Goal: Task Accomplishment & Management: Complete application form

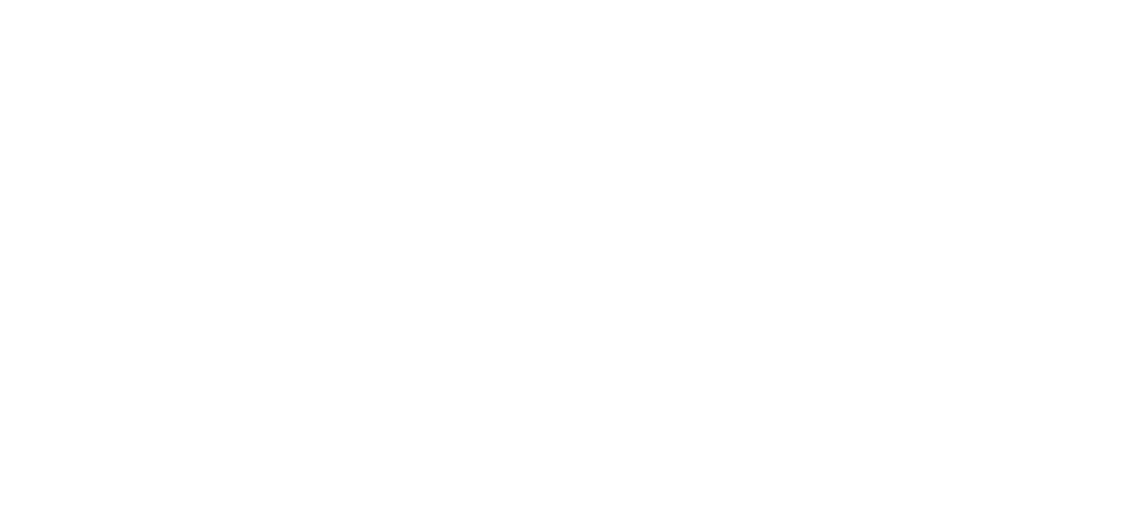
select select "2025"
select select "9"
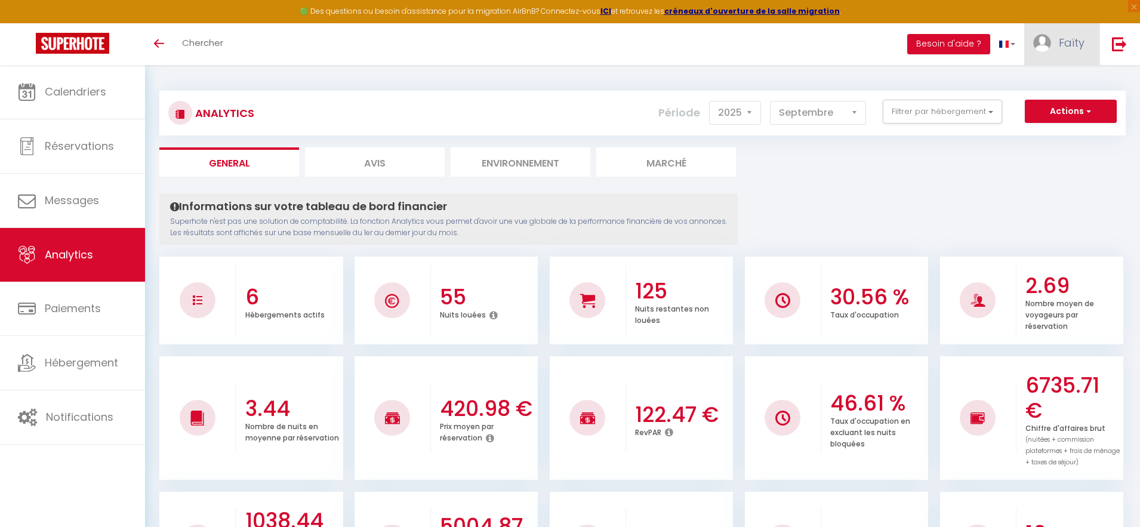
click at [1059, 45] on link "Faïty" at bounding box center [1062, 44] width 75 height 42
click at [1036, 103] on link "Équipe" at bounding box center [1052, 104] width 88 height 20
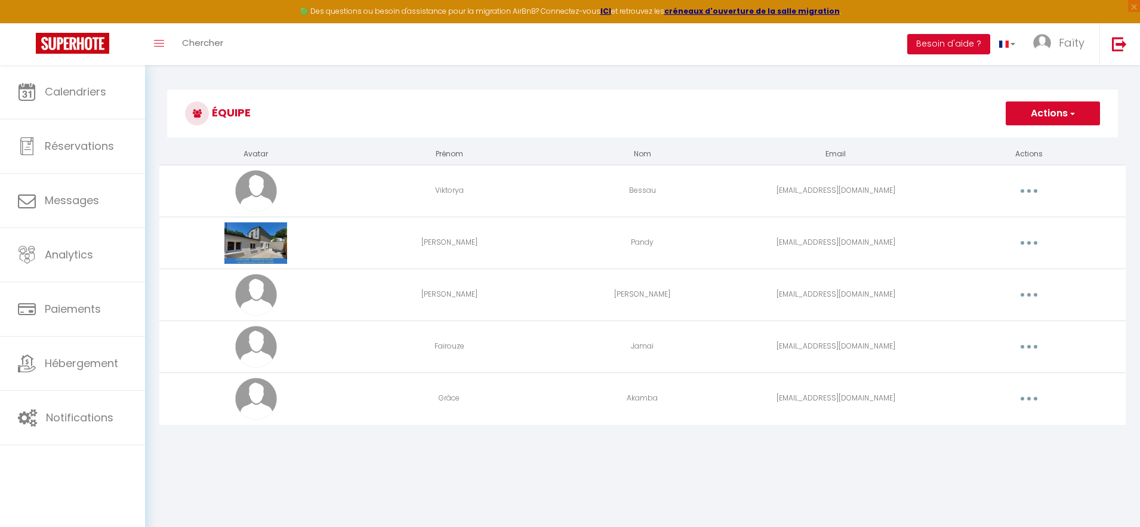
click at [1044, 113] on button "Actions" at bounding box center [1053, 114] width 94 height 24
click at [1039, 140] on link "Ajouter un nouvel utilisateur" at bounding box center [1029, 140] width 141 height 16
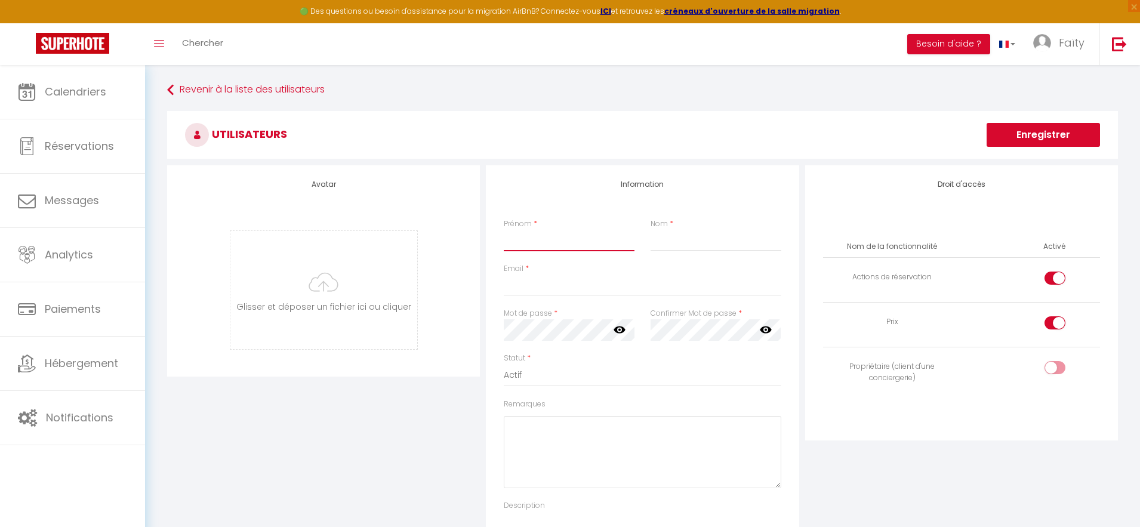
click at [546, 244] on input "Prénom" at bounding box center [569, 240] width 131 height 21
type input "[PERSON_NAME]"
click at [672, 241] on input "Nom" at bounding box center [716, 240] width 131 height 21
type input "Costa"
click at [617, 291] on input "Email" at bounding box center [642, 285] width 277 height 21
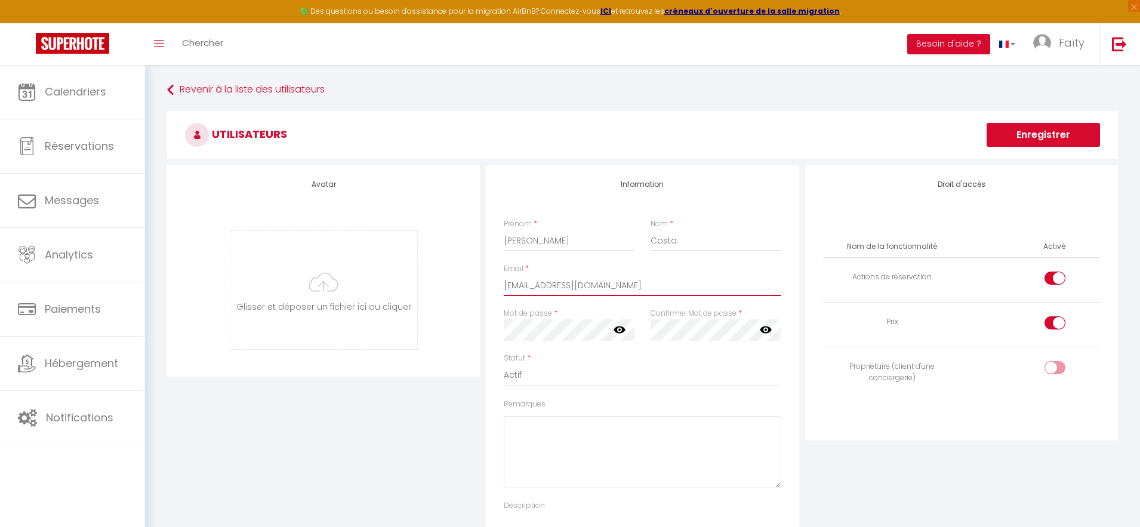
type input "[EMAIL_ADDRESS][DOMAIN_NAME]"
click at [767, 331] on icon at bounding box center [766, 330] width 12 height 12
click at [621, 330] on icon at bounding box center [620, 330] width 12 height 12
click at [430, 400] on div "Avatar [PERSON_NAME] et déposer un fichier ici ou cliquer Ooops, something wron…" at bounding box center [323, 371] width 319 height 412
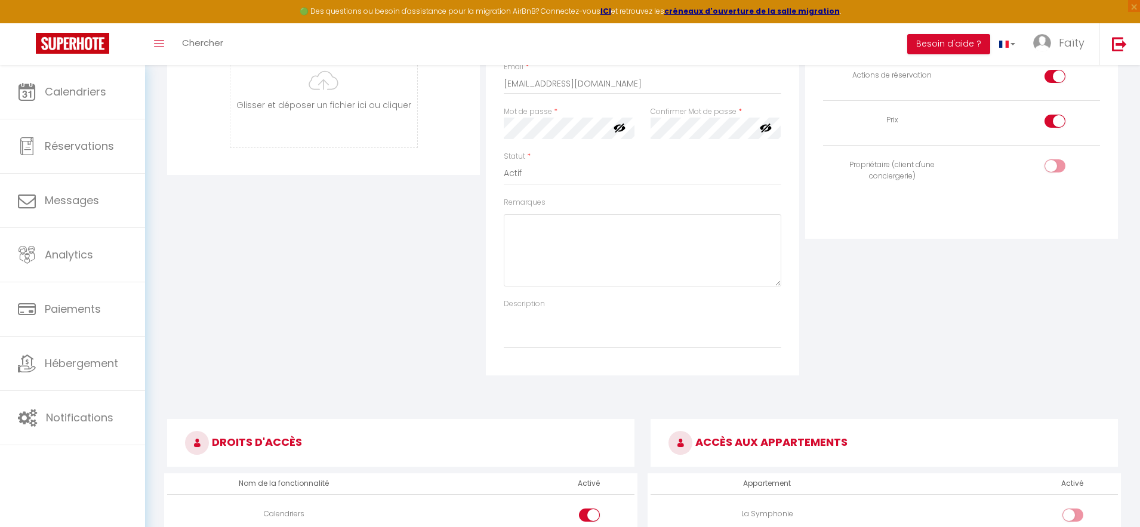
scroll to position [57, 0]
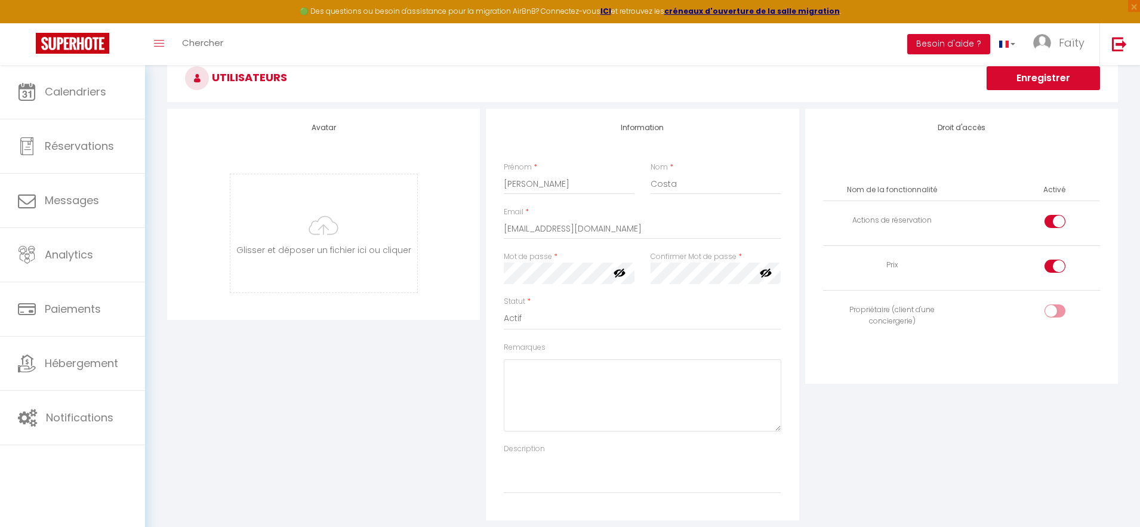
click at [1056, 268] on input "checkbox" at bounding box center [1065, 269] width 21 height 18
checkbox input "false"
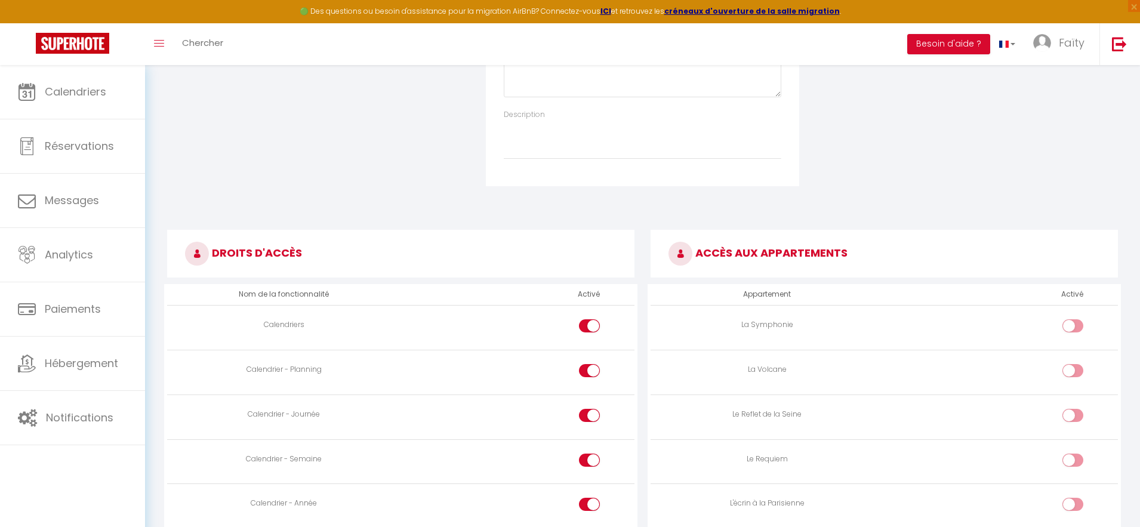
scroll to position [438, 0]
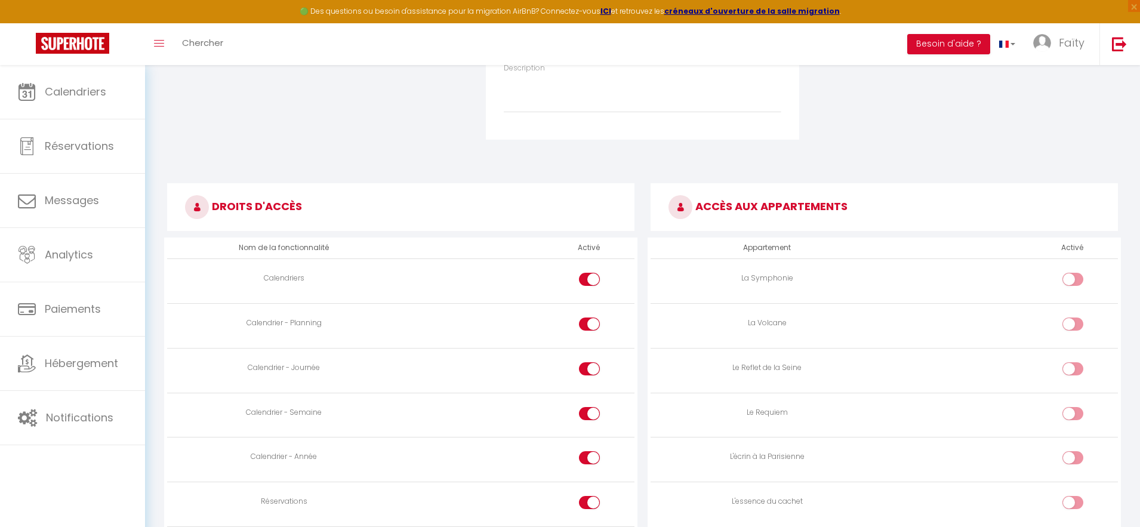
click at [1071, 281] on div at bounding box center [1073, 279] width 21 height 13
click at [1073, 281] on input "checkbox" at bounding box center [1083, 282] width 21 height 18
checkbox input "true"
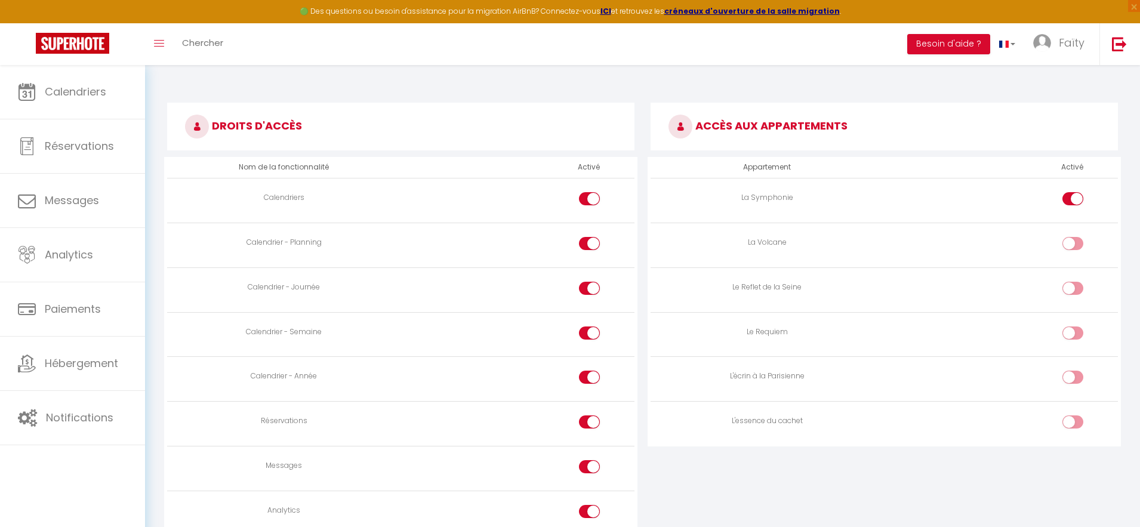
scroll to position [526, 0]
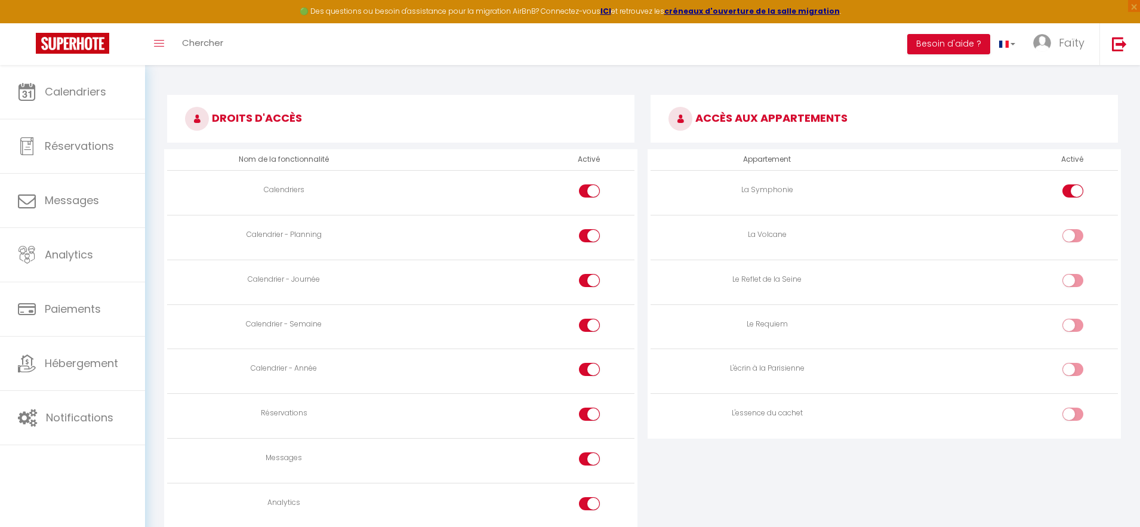
click at [1069, 330] on div at bounding box center [1073, 325] width 21 height 13
click at [1073, 330] on input "checkbox" at bounding box center [1083, 328] width 21 height 18
checkbox input "true"
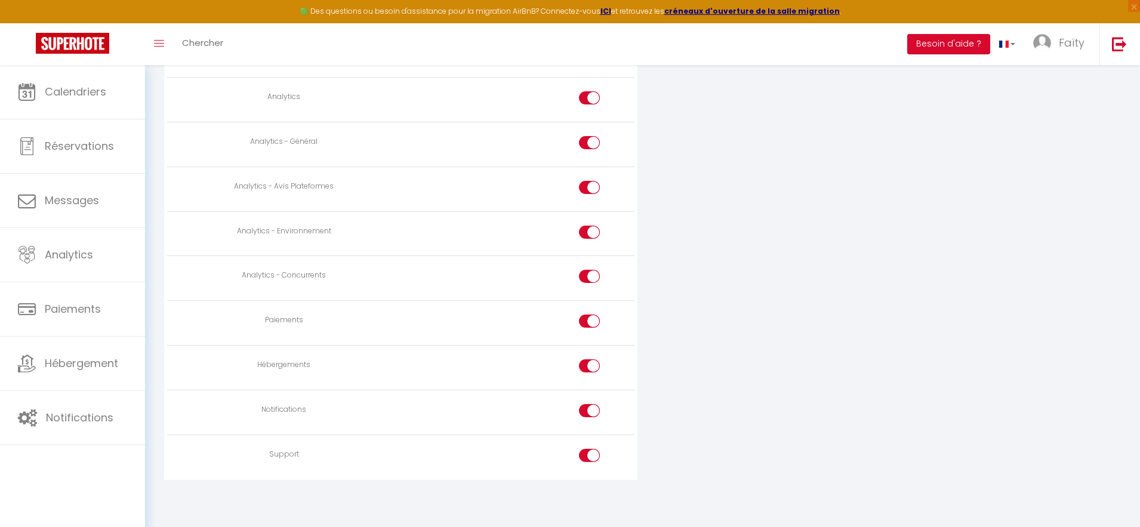
scroll to position [933, 0]
click at [596, 407] on input "checkbox" at bounding box center [600, 413] width 21 height 18
checkbox input "false"
click at [599, 367] on input "checkbox" at bounding box center [600, 368] width 21 height 18
checkbox input "false"
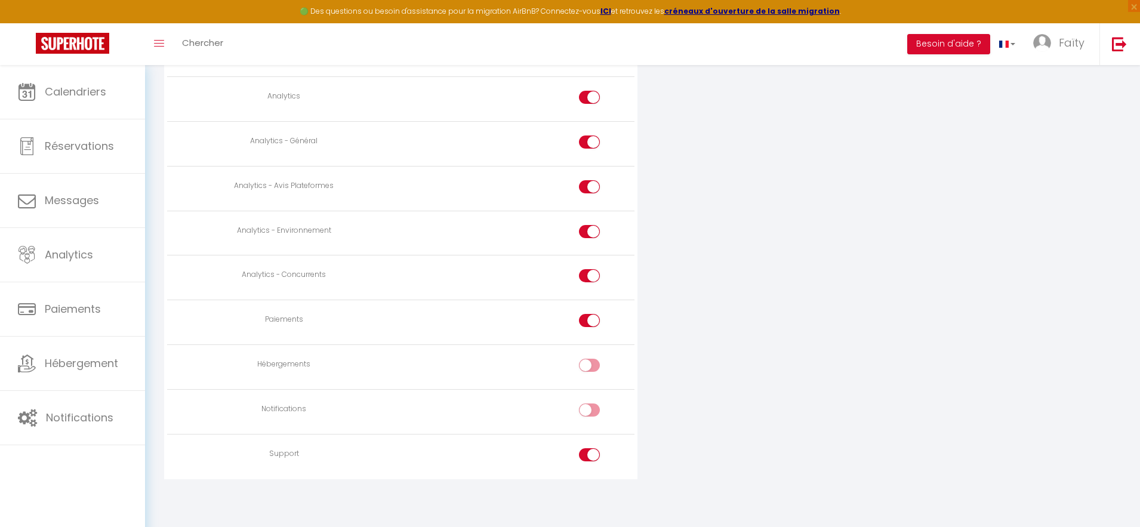
click at [595, 322] on input "checkbox" at bounding box center [600, 323] width 21 height 18
checkbox input "false"
click at [589, 272] on label at bounding box center [589, 278] width 21 height 18
click at [596, 230] on input "checkbox" at bounding box center [600, 234] width 21 height 18
checkbox input "false"
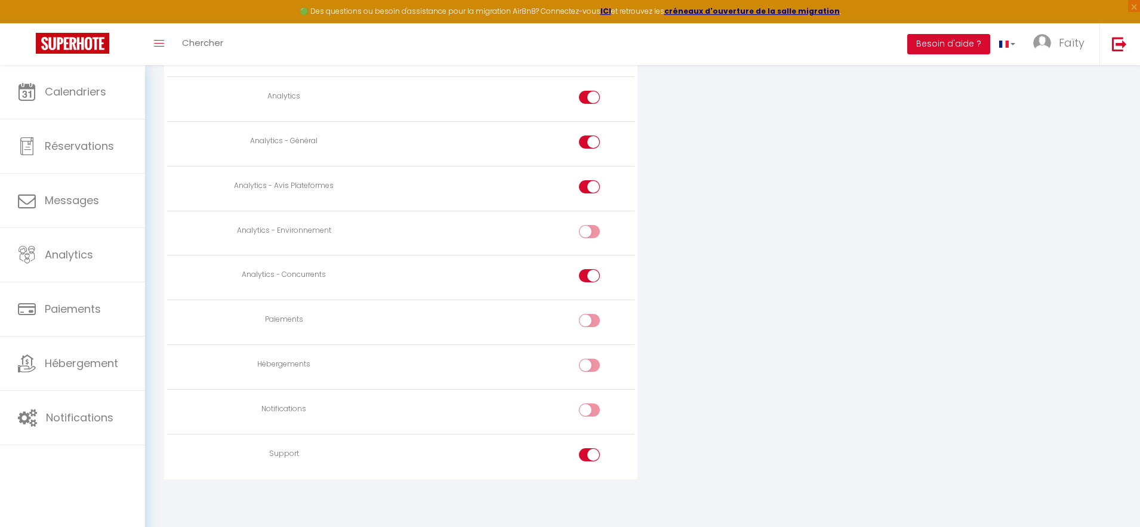
click at [593, 275] on input "checkbox" at bounding box center [600, 278] width 21 height 18
checkbox input "false"
click at [593, 190] on input "checkbox" at bounding box center [600, 189] width 21 height 18
checkbox input "false"
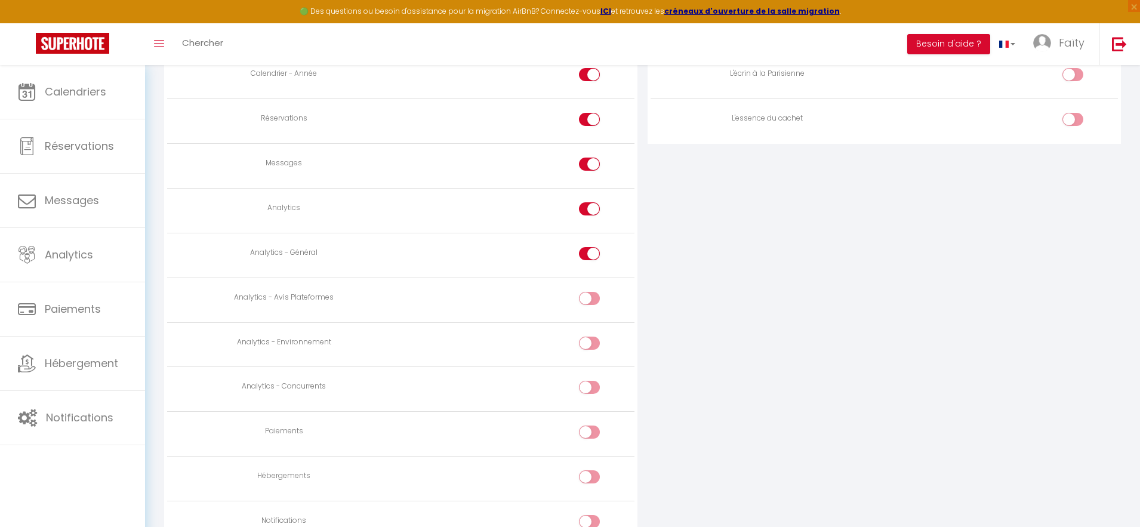
scroll to position [813, 0]
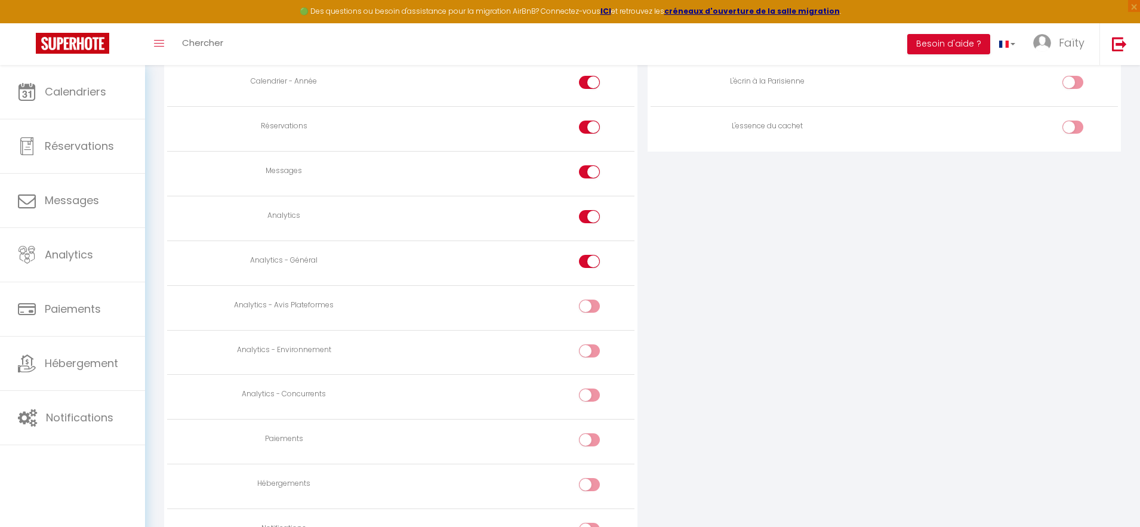
click at [590, 260] on input "checkbox" at bounding box center [600, 264] width 21 height 18
checkbox input "false"
click at [594, 217] on input "checkbox" at bounding box center [600, 219] width 21 height 18
checkbox input "false"
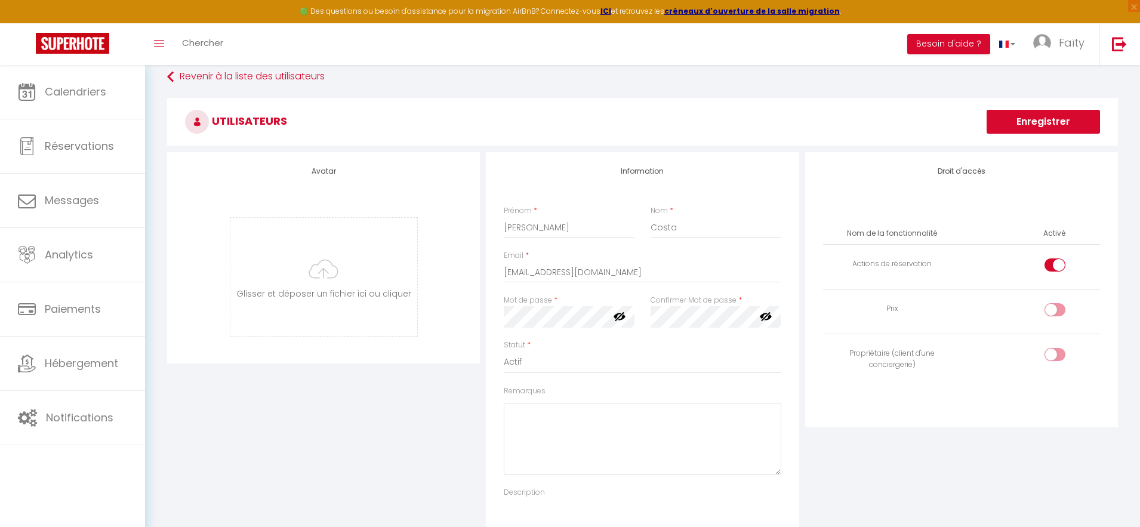
scroll to position [0, 0]
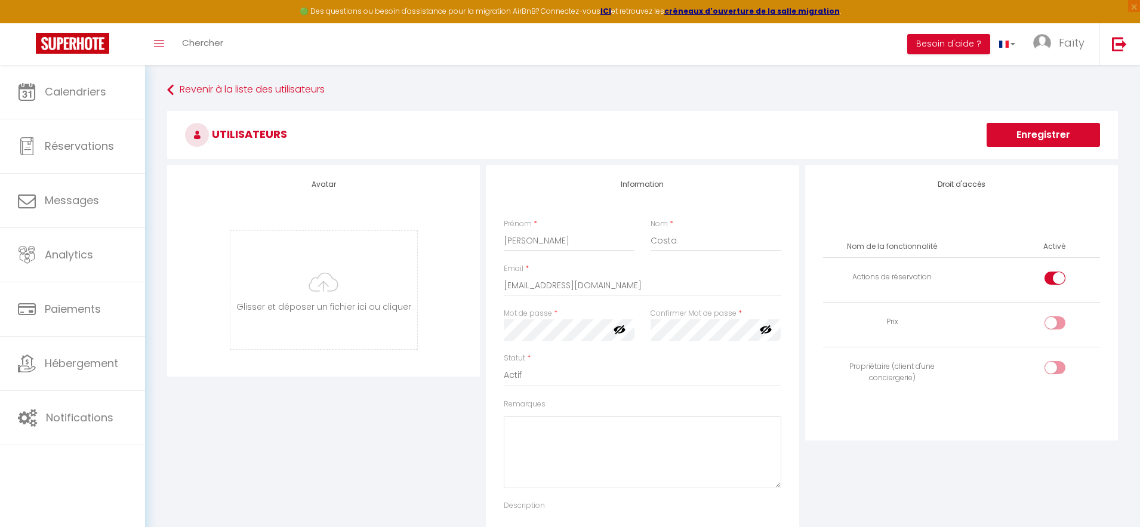
click at [1028, 141] on button "Enregistrer" at bounding box center [1043, 135] width 113 height 24
